Goal: Transaction & Acquisition: Purchase product/service

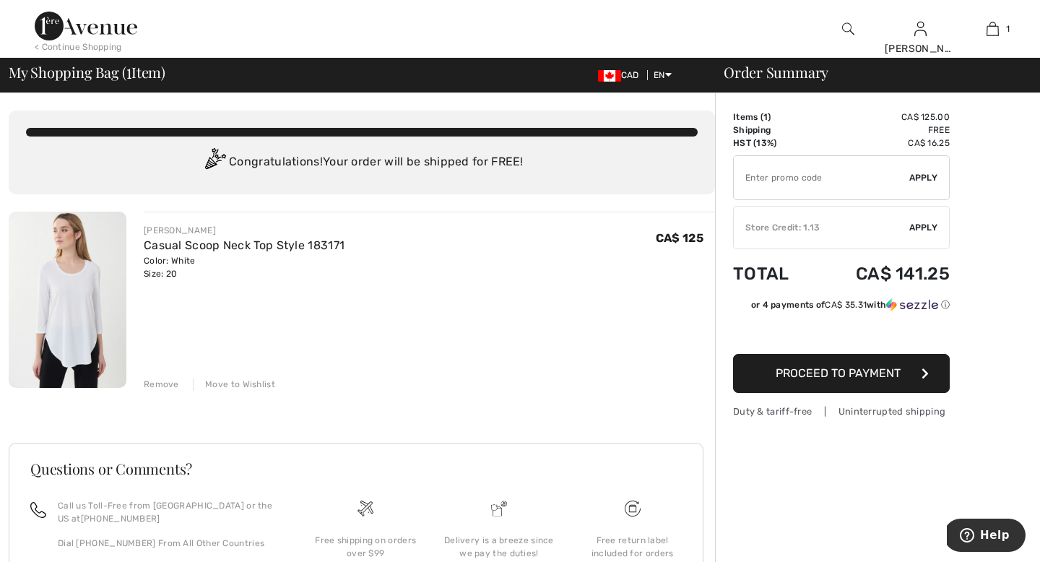
click at [67, 313] on img at bounding box center [68, 300] width 118 height 176
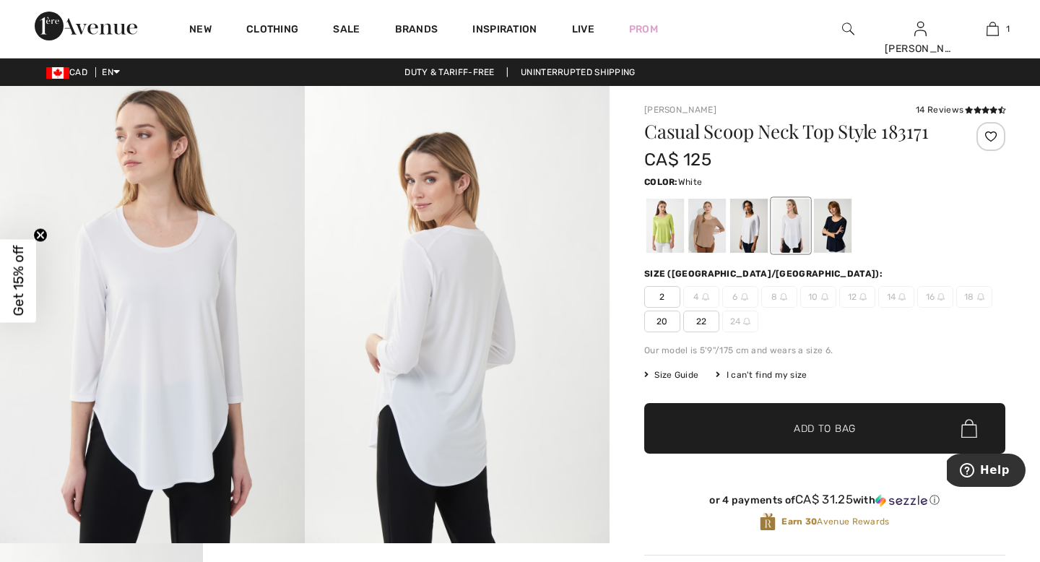
click at [662, 323] on span "20" at bounding box center [662, 321] width 36 height 22
click at [761, 424] on span "✔ Added to Bag" at bounding box center [803, 428] width 88 height 15
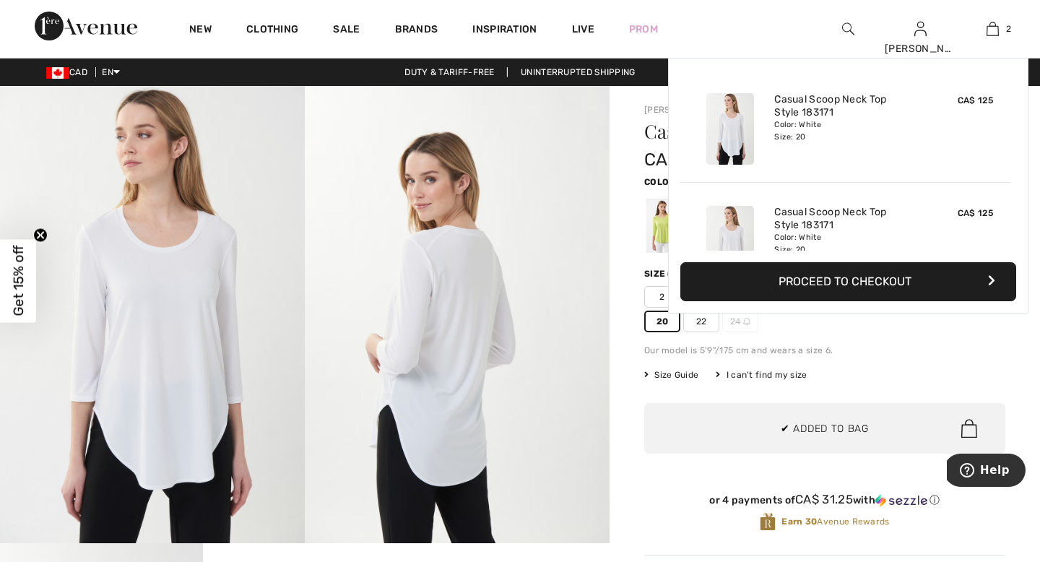
scroll to position [45, 0]
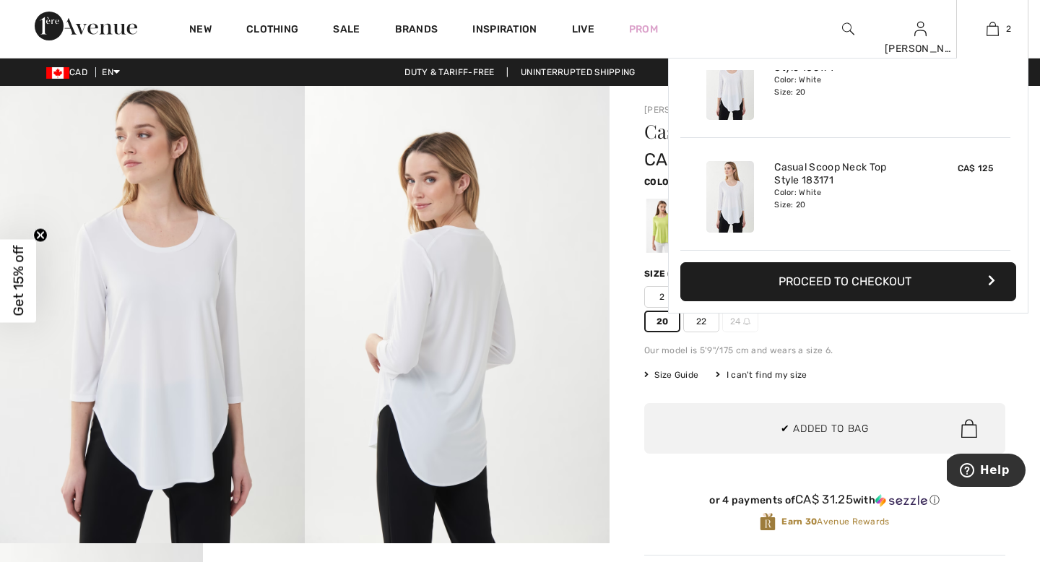
click at [809, 275] on button "Proceed to Checkout" at bounding box center [848, 281] width 336 height 39
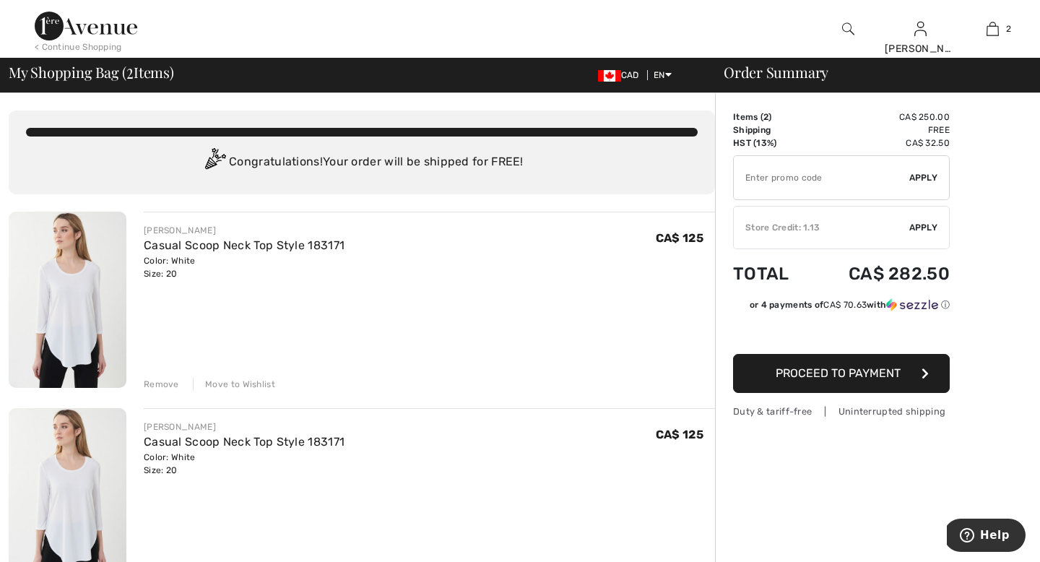
click at [911, 240] on div "✔ Store Credit: 1.13 Apply Remove" at bounding box center [841, 227] width 217 height 43
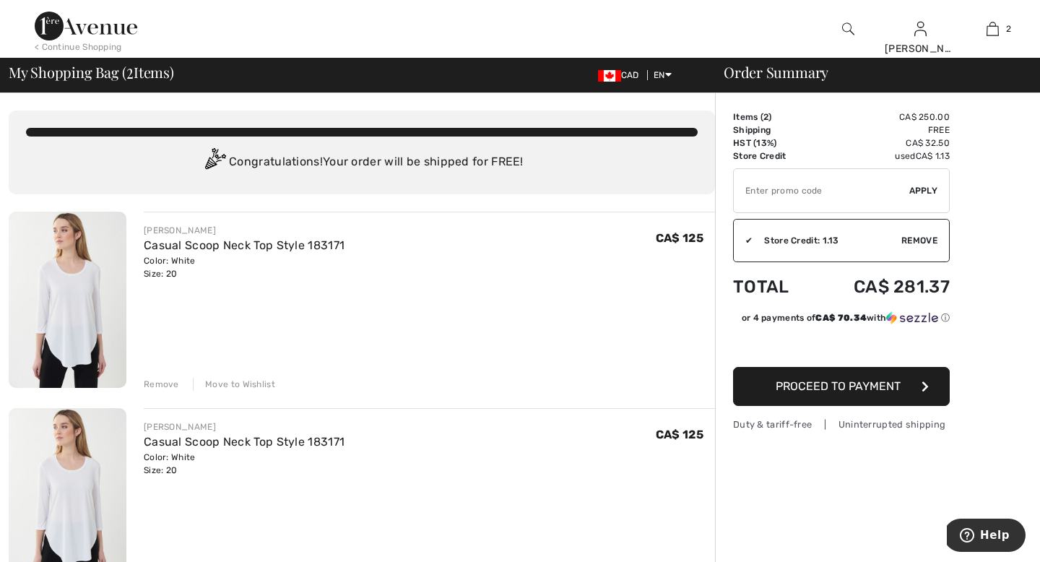
click at [837, 392] on span "Proceed to Payment" at bounding box center [837, 386] width 125 height 14
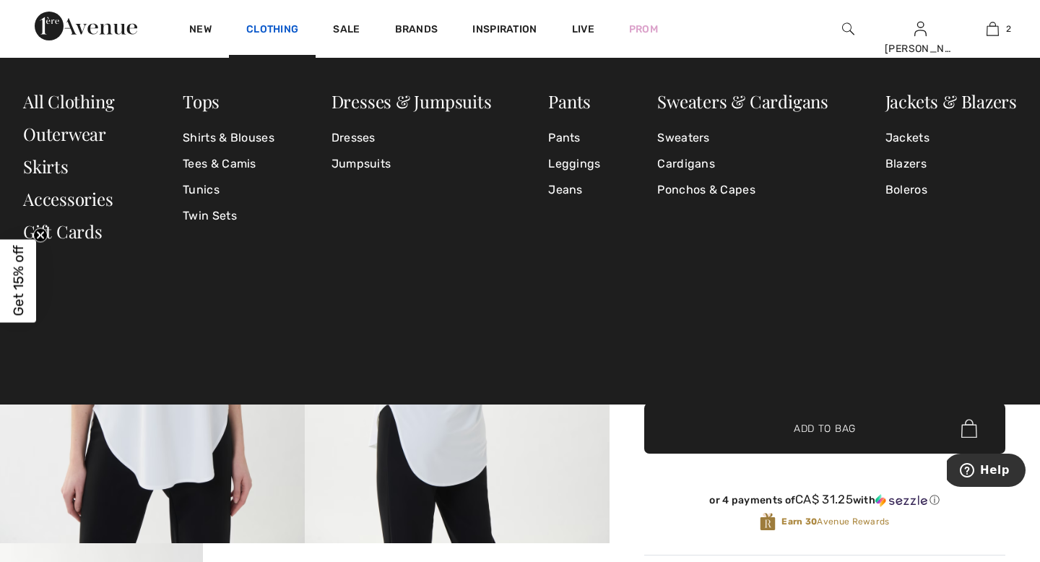
click at [274, 24] on link "Clothing" at bounding box center [272, 30] width 52 height 15
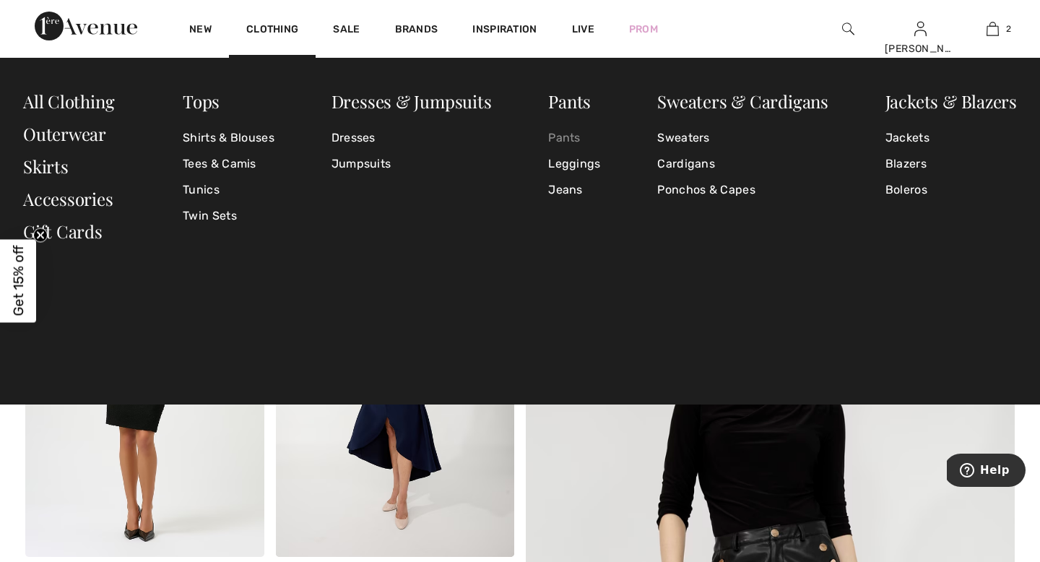
click at [570, 136] on link "Pants" at bounding box center [574, 138] width 52 height 26
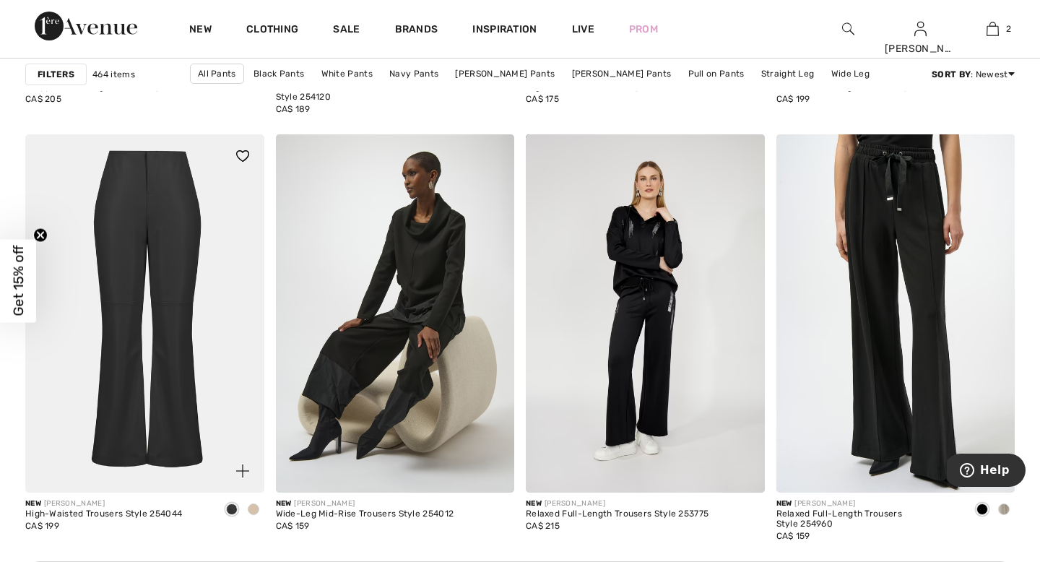
scroll to position [1359, 0]
click at [152, 310] on img at bounding box center [144, 313] width 239 height 358
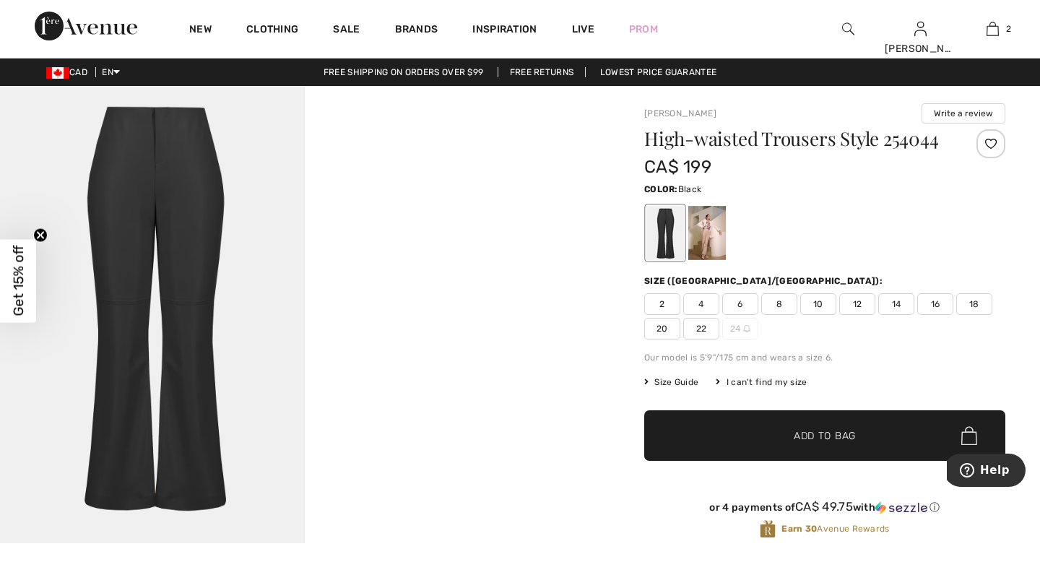
scroll to position [4, 0]
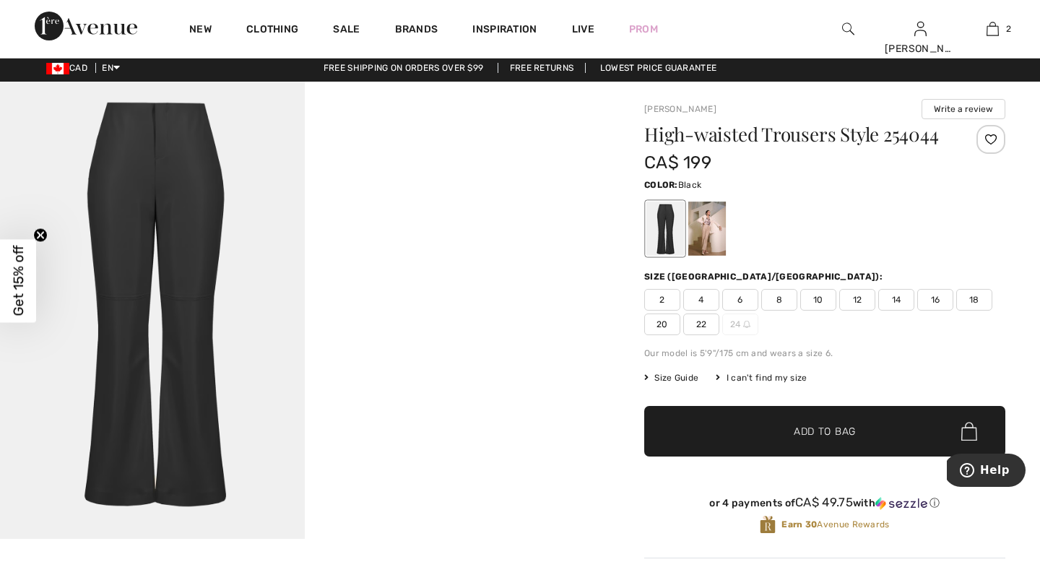
click at [730, 208] on div at bounding box center [824, 229] width 361 height 60
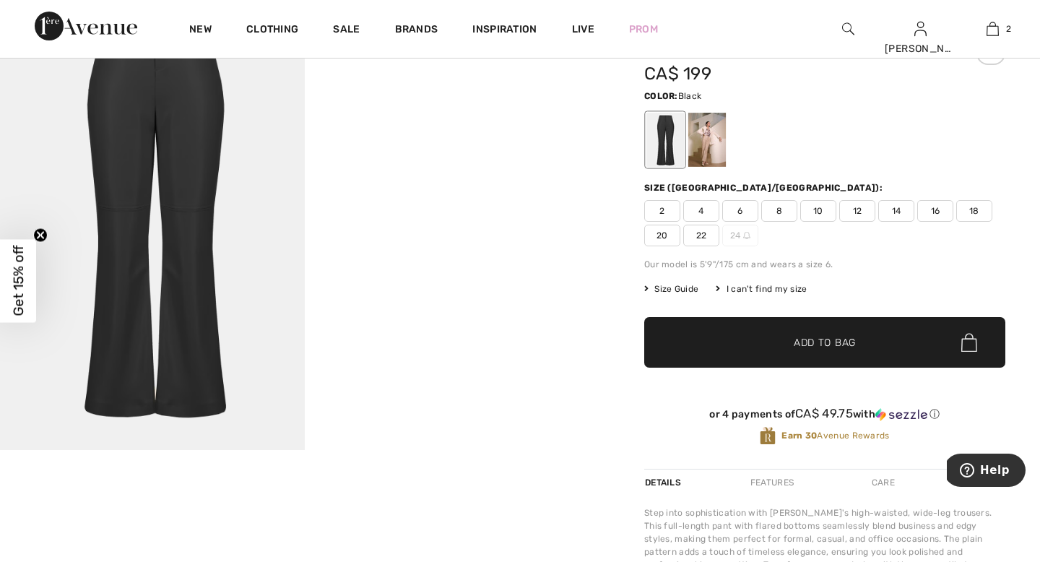
scroll to position [87, 0]
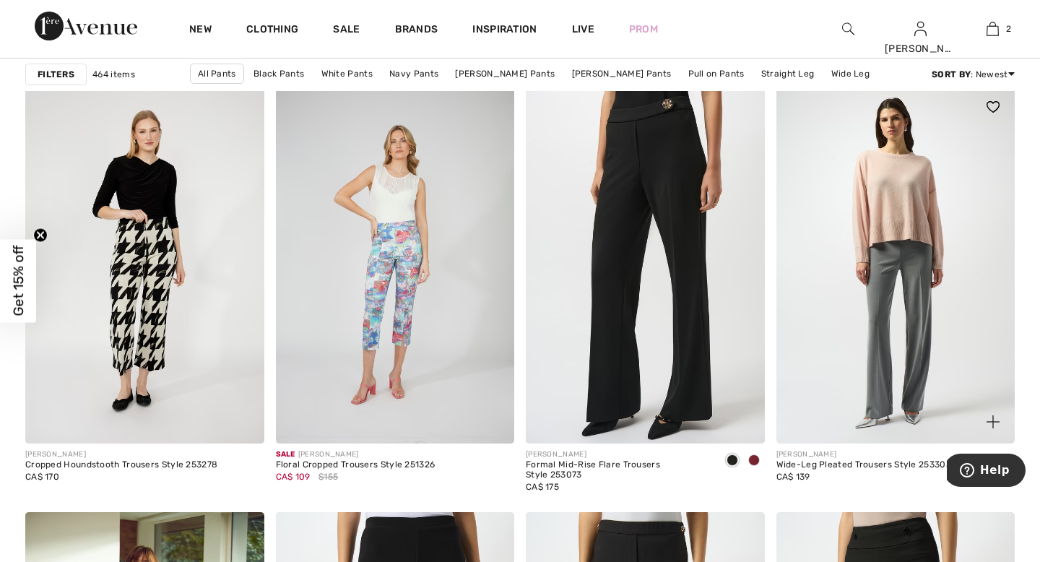
scroll to position [5745, 0]
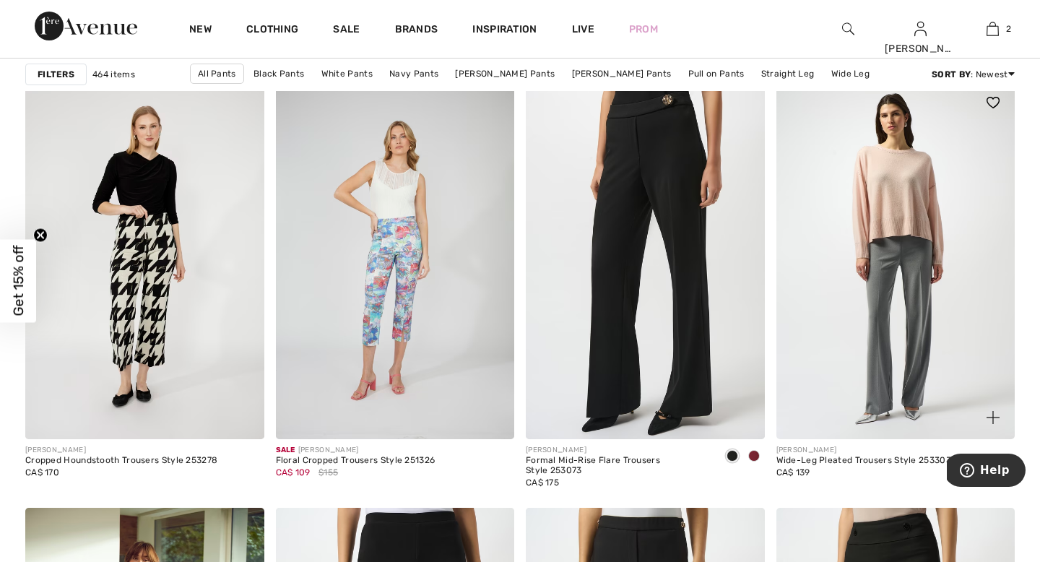
click at [919, 391] on img at bounding box center [895, 260] width 239 height 358
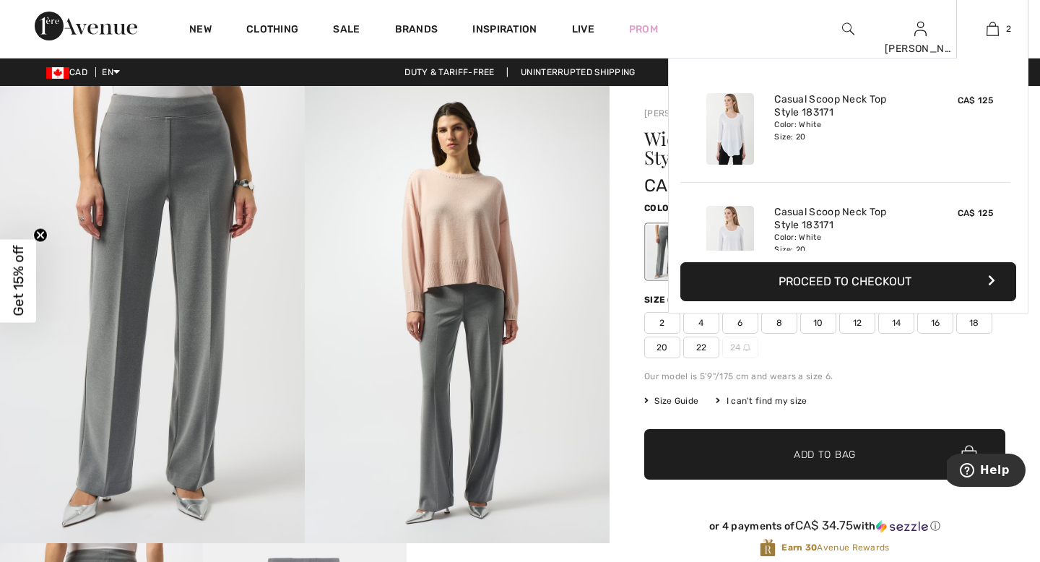
click at [913, 287] on button "Proceed to Checkout" at bounding box center [848, 281] width 336 height 39
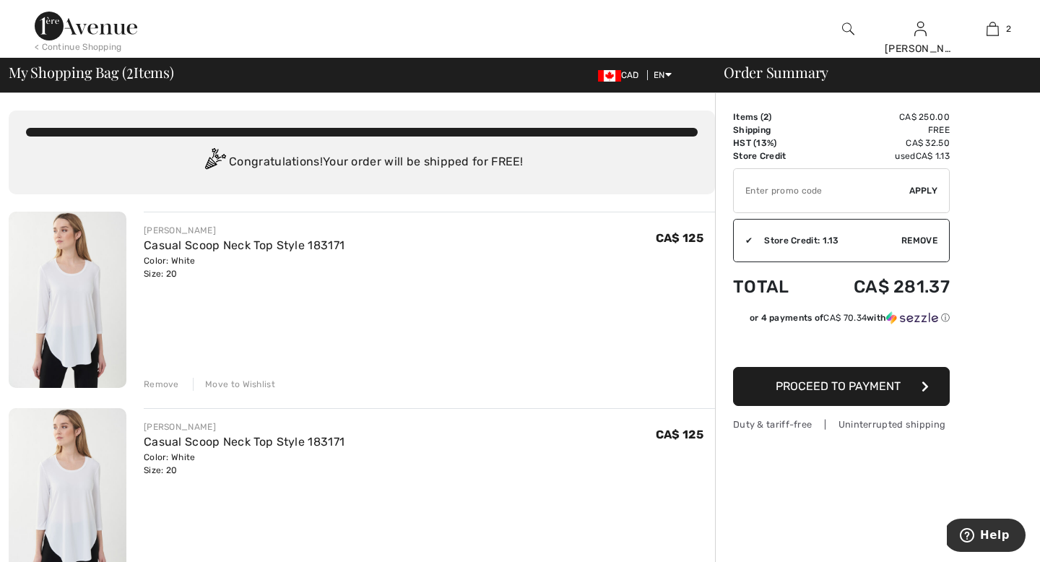
click at [809, 391] on span "Proceed to Payment" at bounding box center [837, 386] width 125 height 14
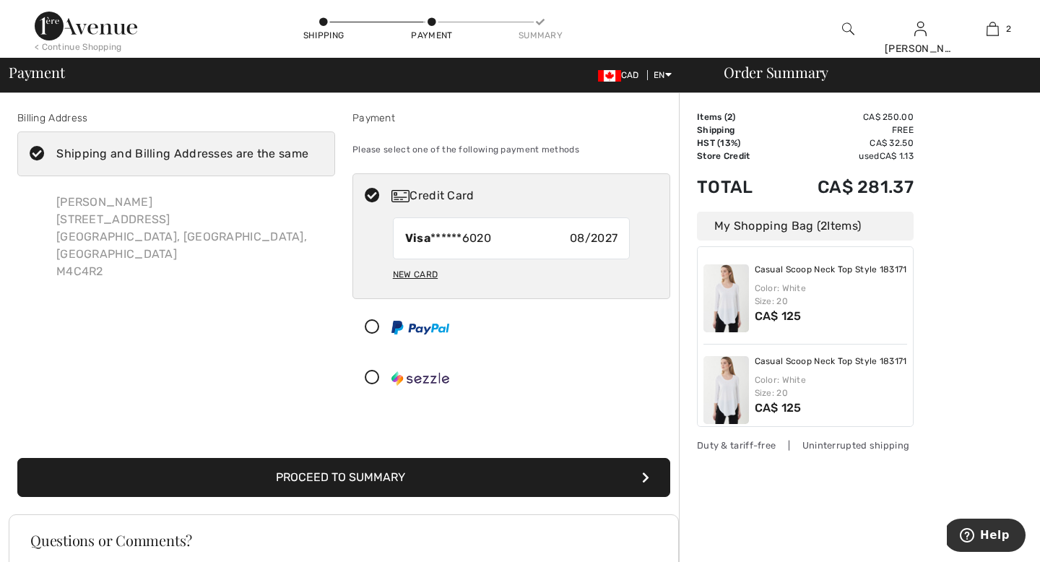
click at [504, 484] on button "Proceed to Summary" at bounding box center [343, 477] width 653 height 39
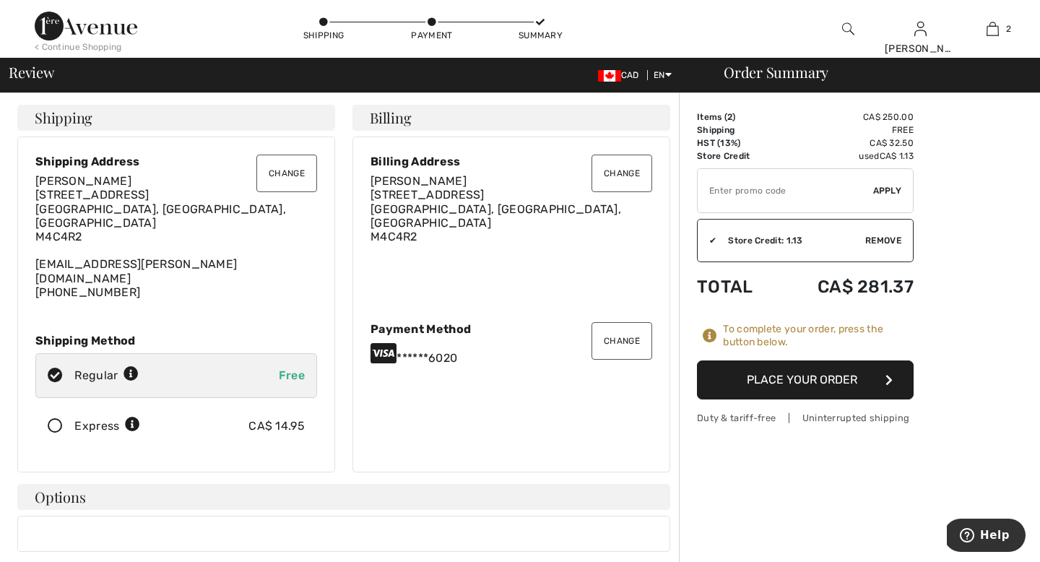
click at [825, 378] on button "Place Your Order" at bounding box center [805, 379] width 217 height 39
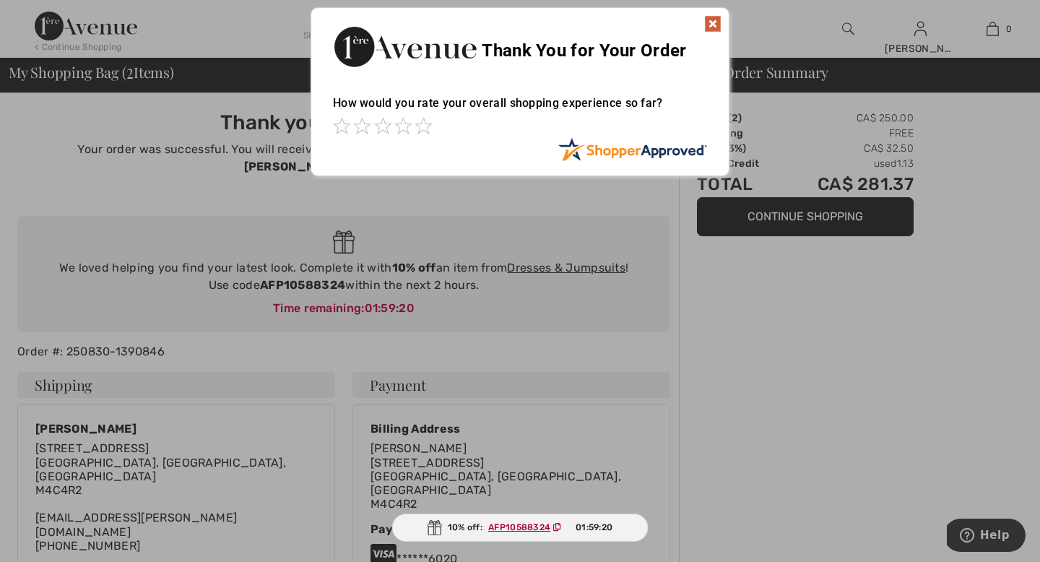
click at [711, 30] on img at bounding box center [712, 23] width 17 height 17
